Goal: Task Accomplishment & Management: Manage account settings

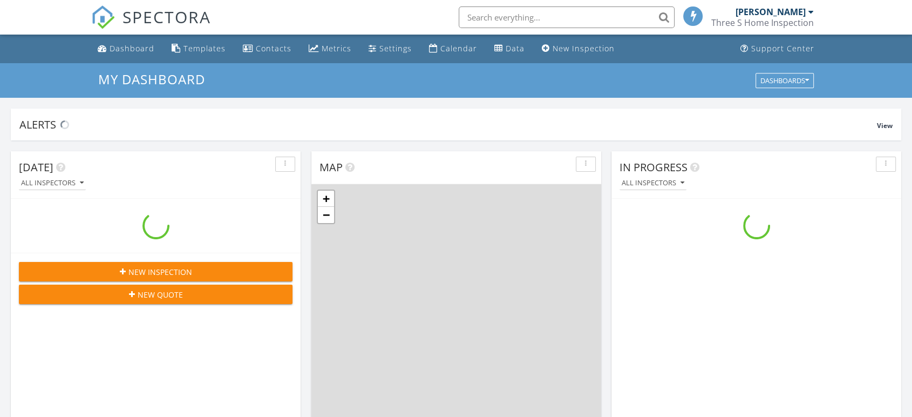
scroll to position [1001, 931]
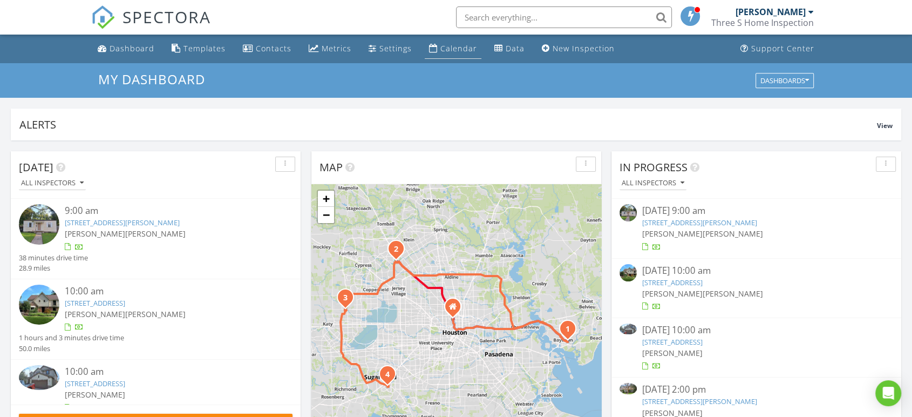
click at [449, 51] on div "Calendar" at bounding box center [458, 48] width 37 height 10
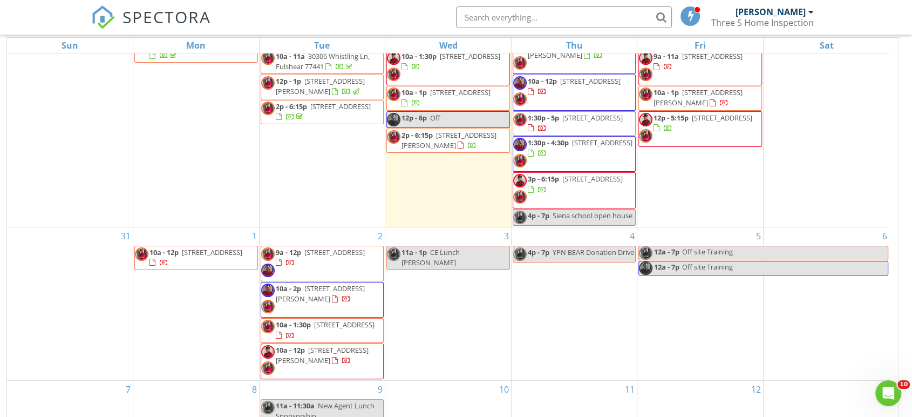
scroll to position [144, 0]
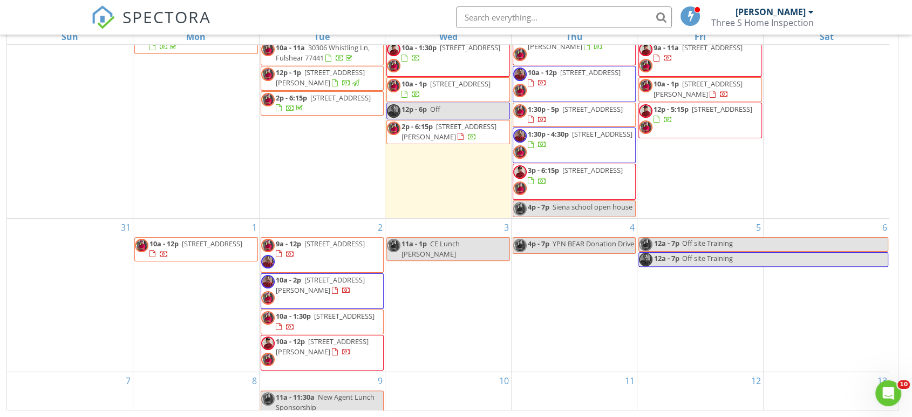
click at [355, 251] on span "9a - 12p 26700 Grandiflora Dr , Magnolia 77355" at bounding box center [322, 254] width 122 height 32
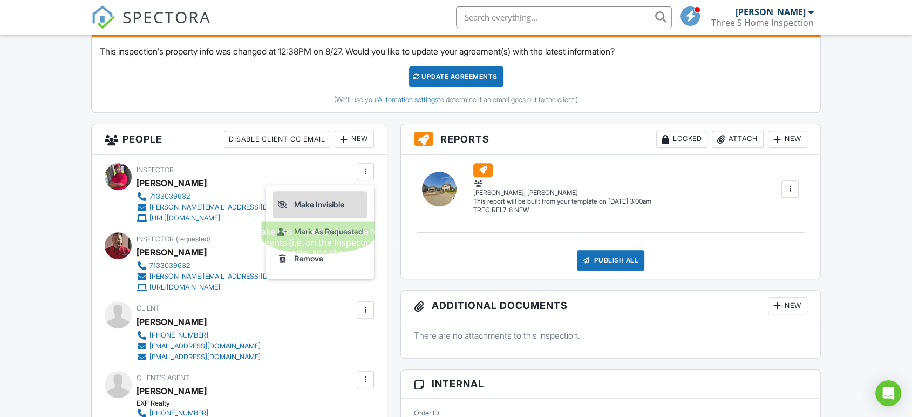
click at [345, 206] on li "Make Invisible" at bounding box center [319, 204] width 95 height 27
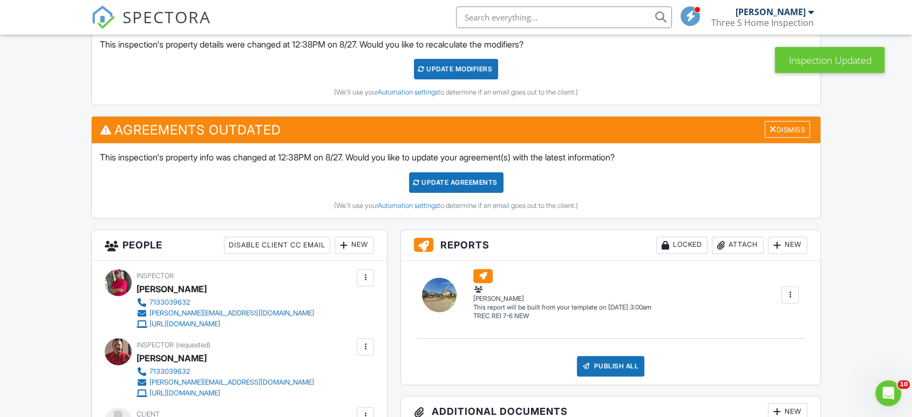
scroll to position [299, 0]
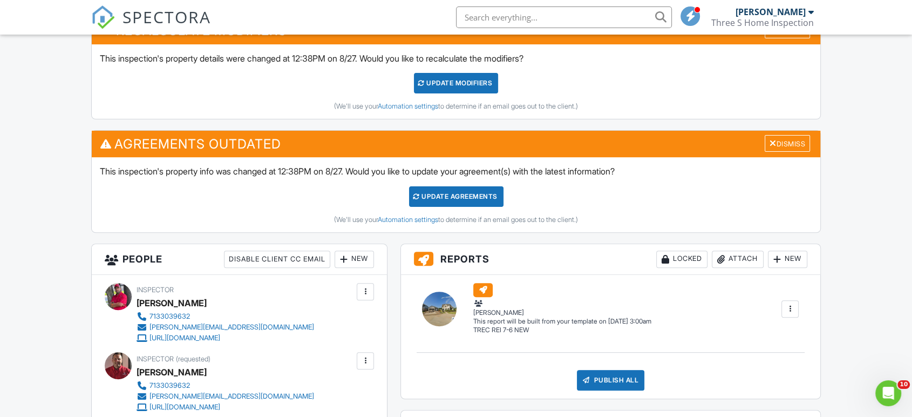
click at [478, 84] on div "UPDATE Modifiers" at bounding box center [456, 83] width 85 height 21
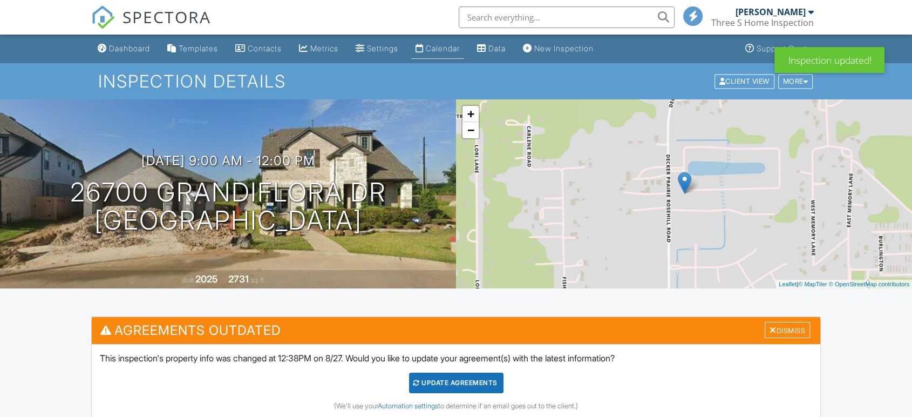
click at [460, 46] on div "Calendar" at bounding box center [443, 48] width 34 height 9
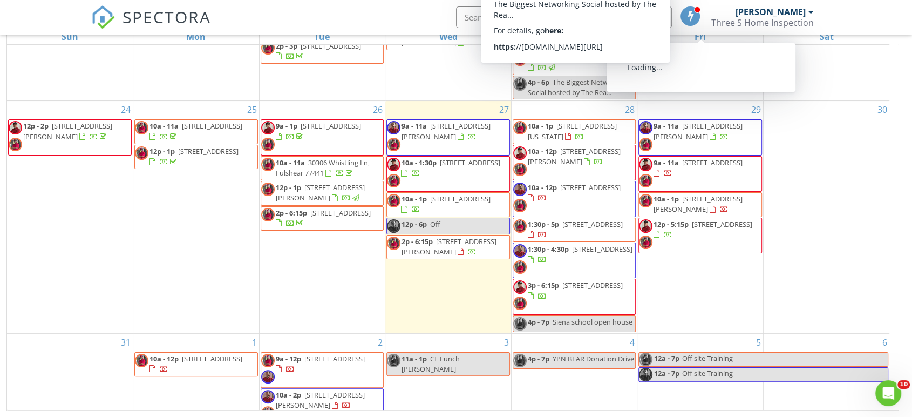
scroll to position [298, 0]
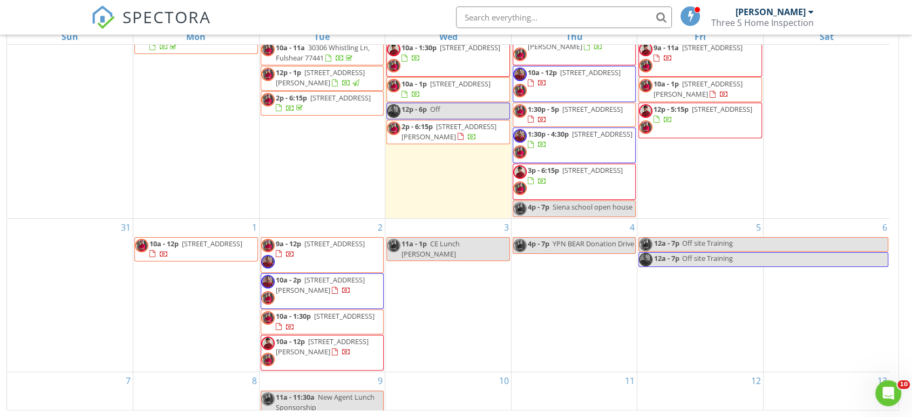
click at [360, 260] on span "9a - 12p 26700 Grandiflora Dr , Magnolia 77355" at bounding box center [322, 254] width 122 height 32
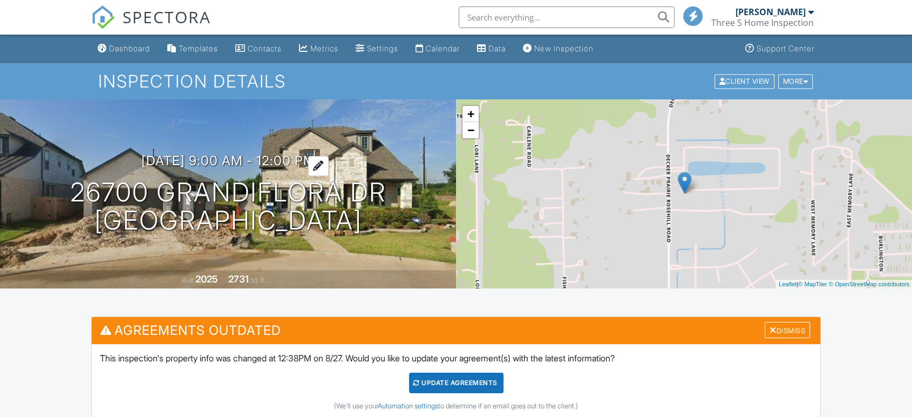
click at [257, 157] on h3 "09/02/2025 9:00 am - 12:00 pm" at bounding box center [228, 160] width 174 height 15
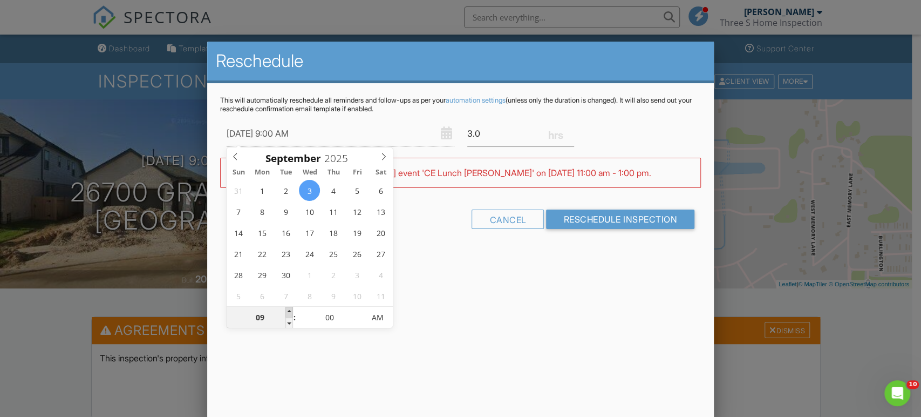
type input "[DATE] 10:00 AM"
type input "10"
click at [289, 311] on span at bounding box center [289, 311] width 8 height 11
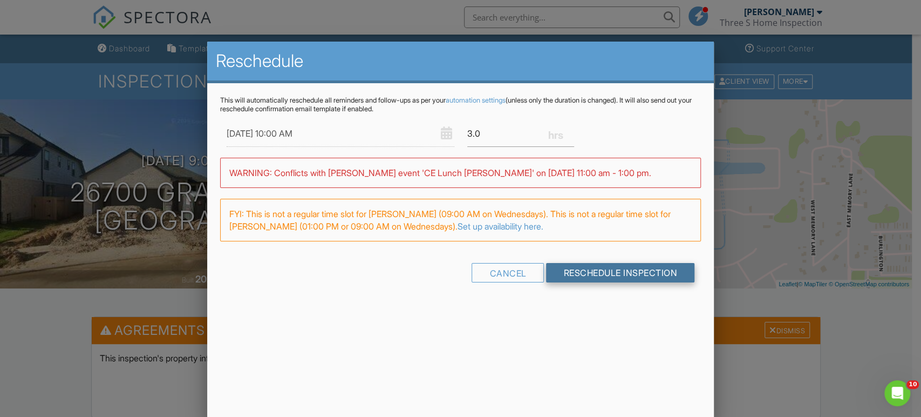
click at [644, 270] on input "Reschedule Inspection" at bounding box center [620, 272] width 148 height 19
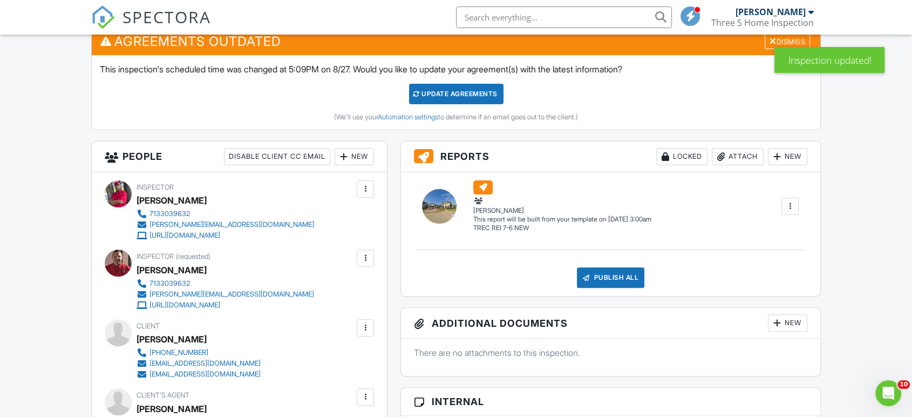
scroll to position [299, 0]
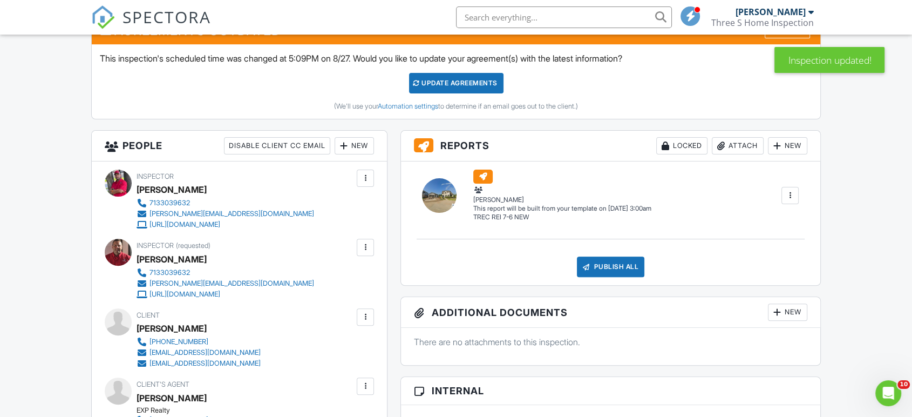
click at [372, 250] on div at bounding box center [365, 246] width 17 height 17
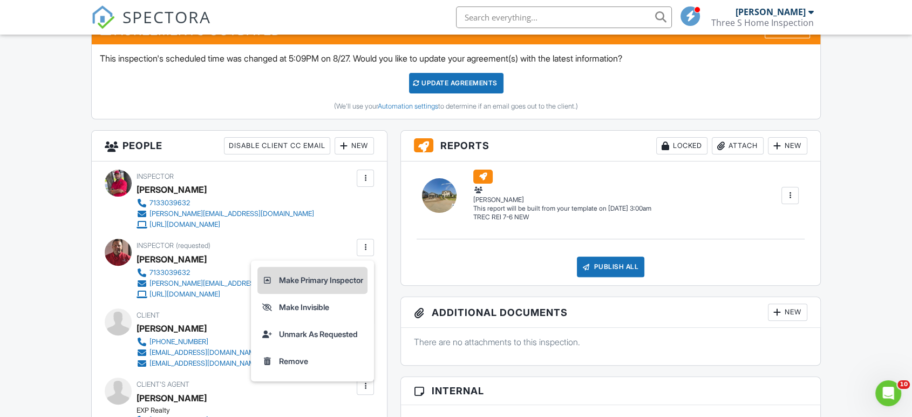
click at [339, 281] on li "Make Primary Inspector" at bounding box center [312, 280] width 110 height 27
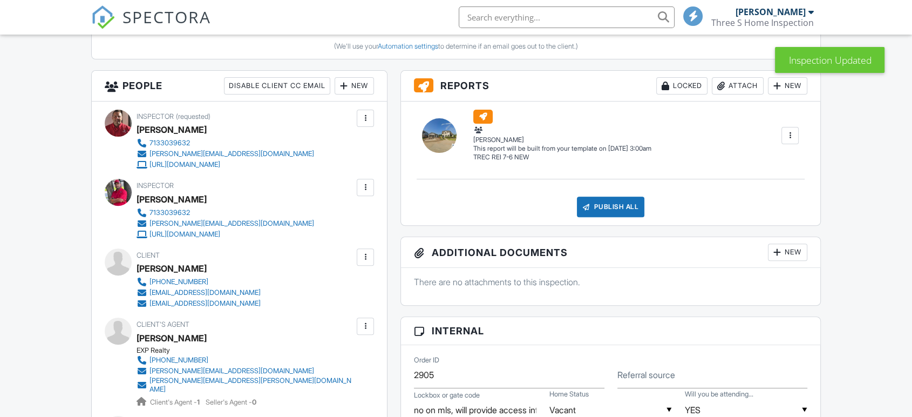
click at [368, 190] on div at bounding box center [365, 187] width 11 height 11
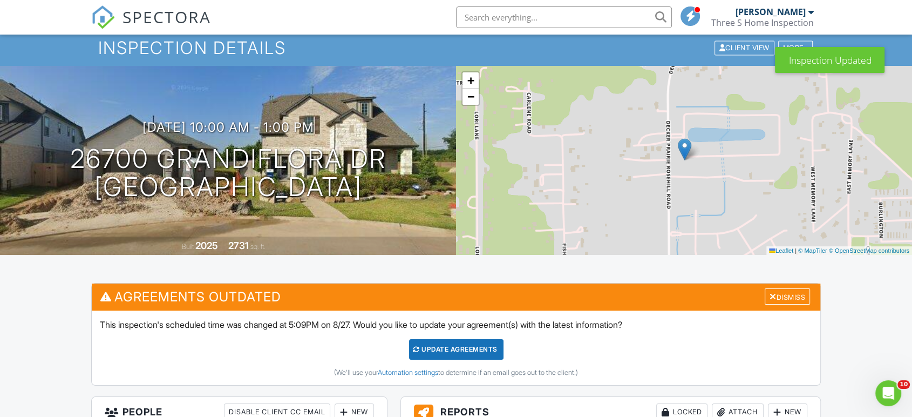
scroll to position [120, 0]
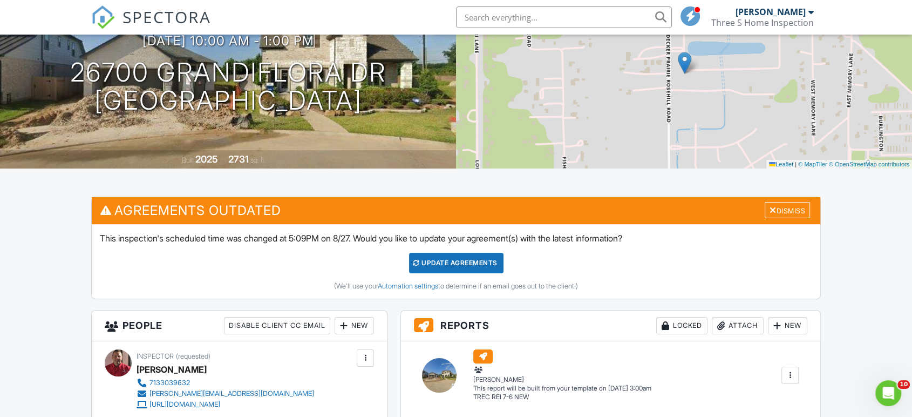
click at [481, 258] on div "Update Agreements" at bounding box center [456, 263] width 94 height 21
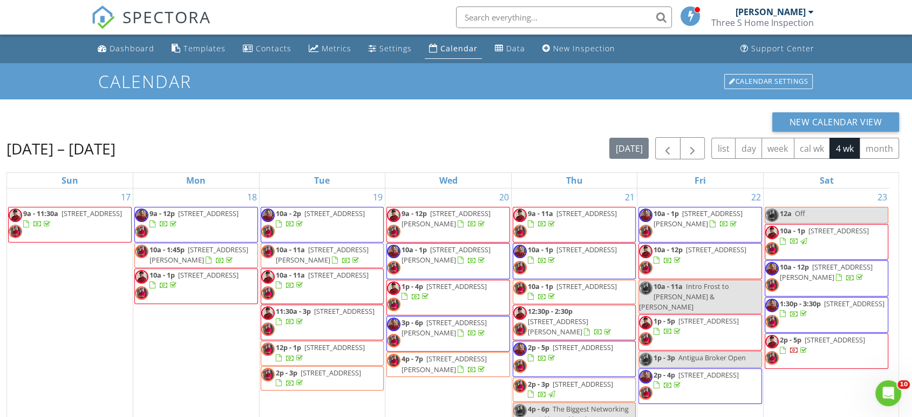
click at [8, 302] on div "17 9a - 11:30a 23927 Verngate Dr, Spring 77373" at bounding box center [70, 307] width 126 height 239
